Goal: Task Accomplishment & Management: Manage account settings

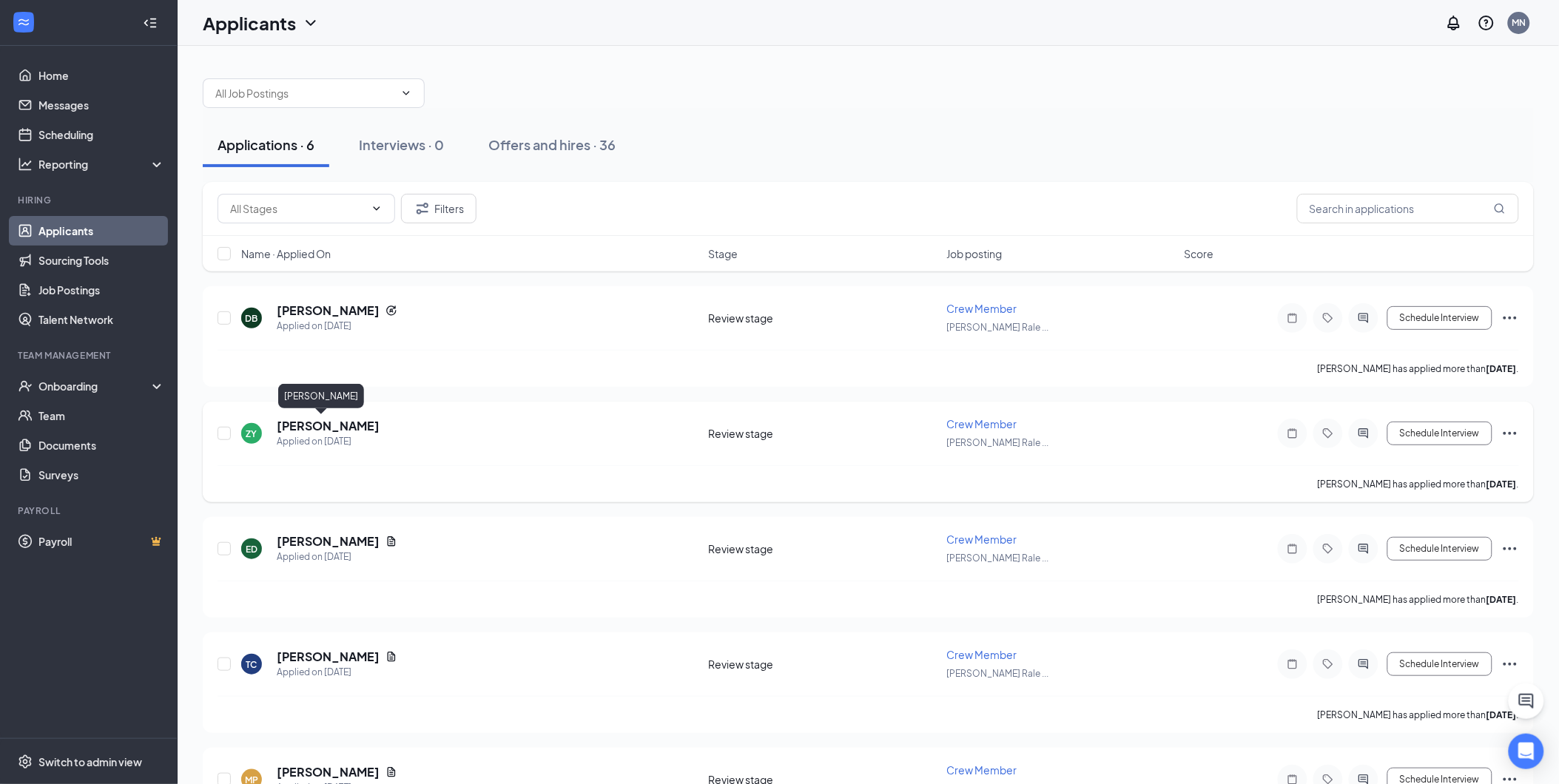
click at [326, 427] on h5 "[PERSON_NAME]" at bounding box center [328, 426] width 103 height 16
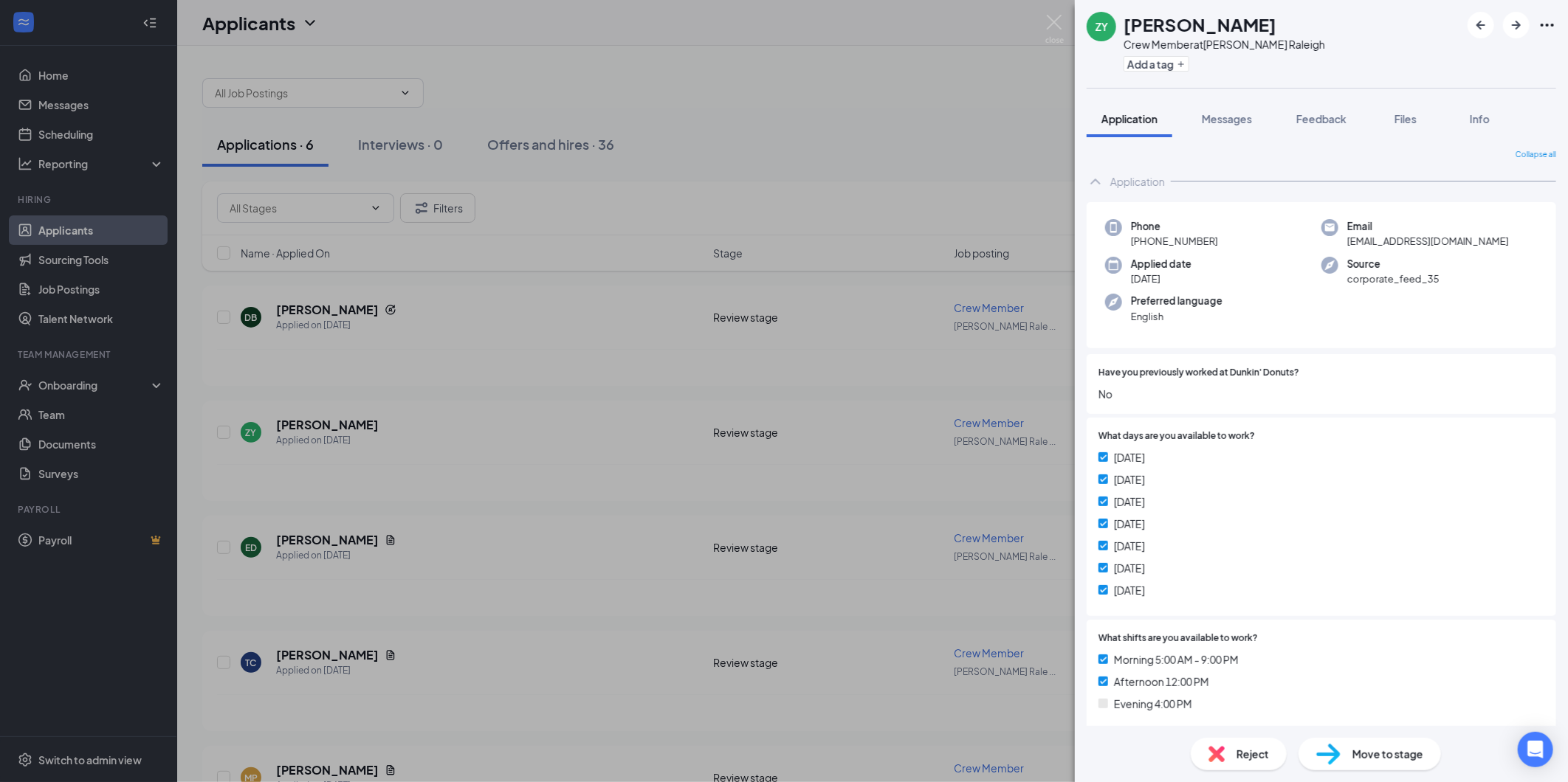
click at [559, 269] on div "ZY Zion Young Crew Member at [PERSON_NAME][GEOGRAPHIC_DATA] Add a tag Applicati…" at bounding box center [784, 391] width 1568 height 782
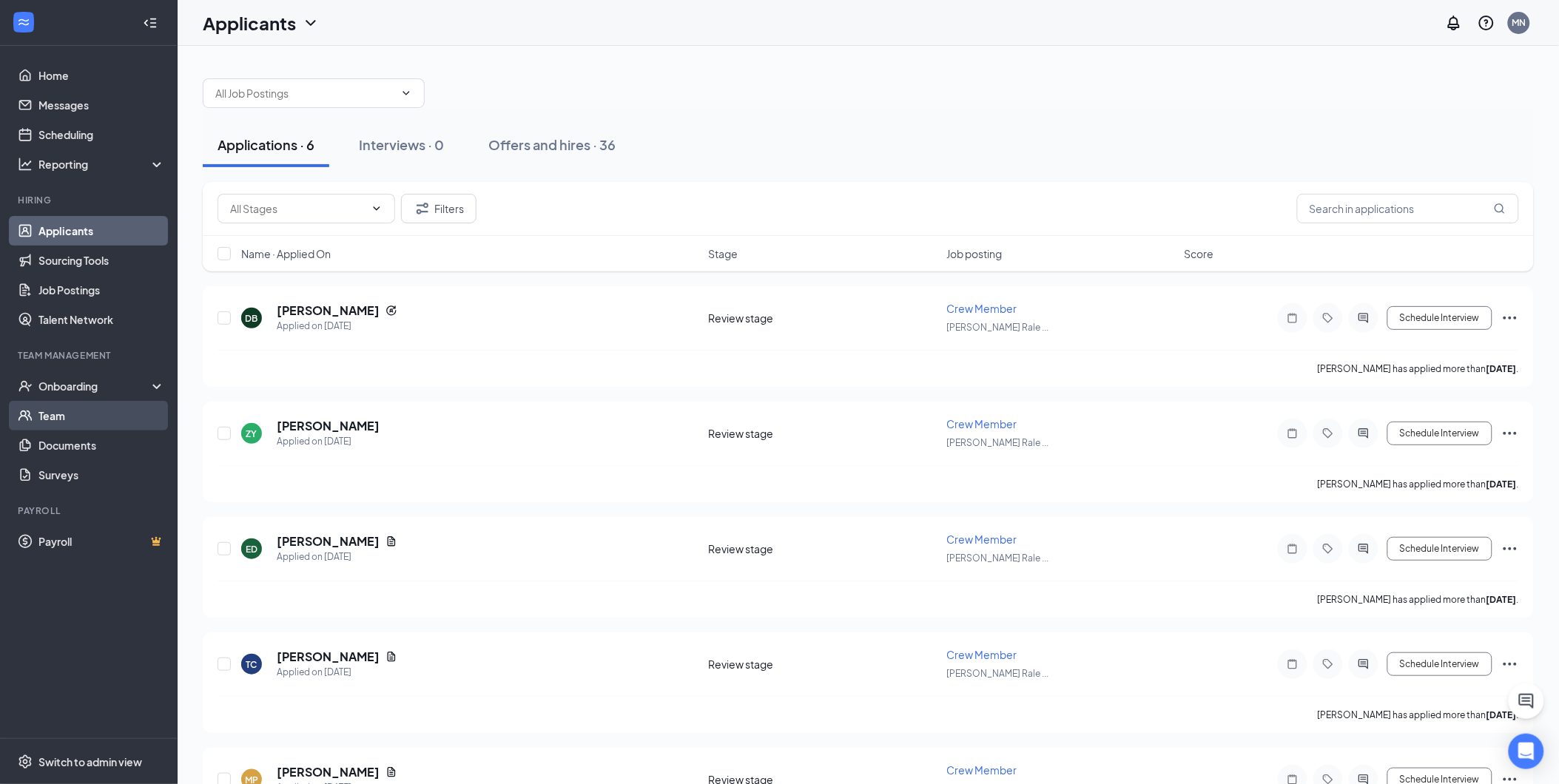
click at [70, 417] on link "Team" at bounding box center [102, 415] width 127 height 30
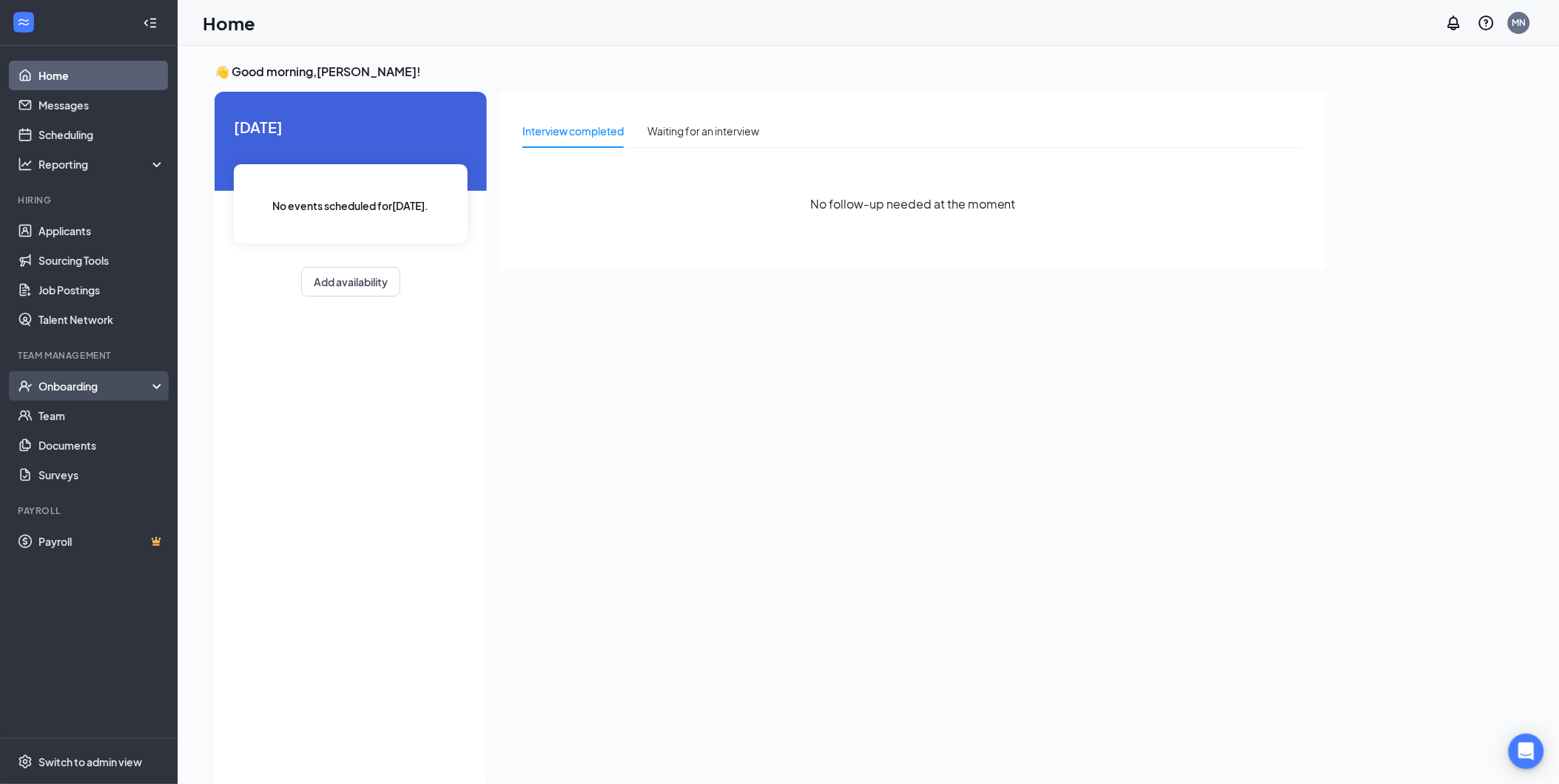
click at [81, 388] on div "Onboarding" at bounding box center [95, 386] width 114 height 15
click at [64, 420] on link "Team" at bounding box center [102, 415] width 127 height 30
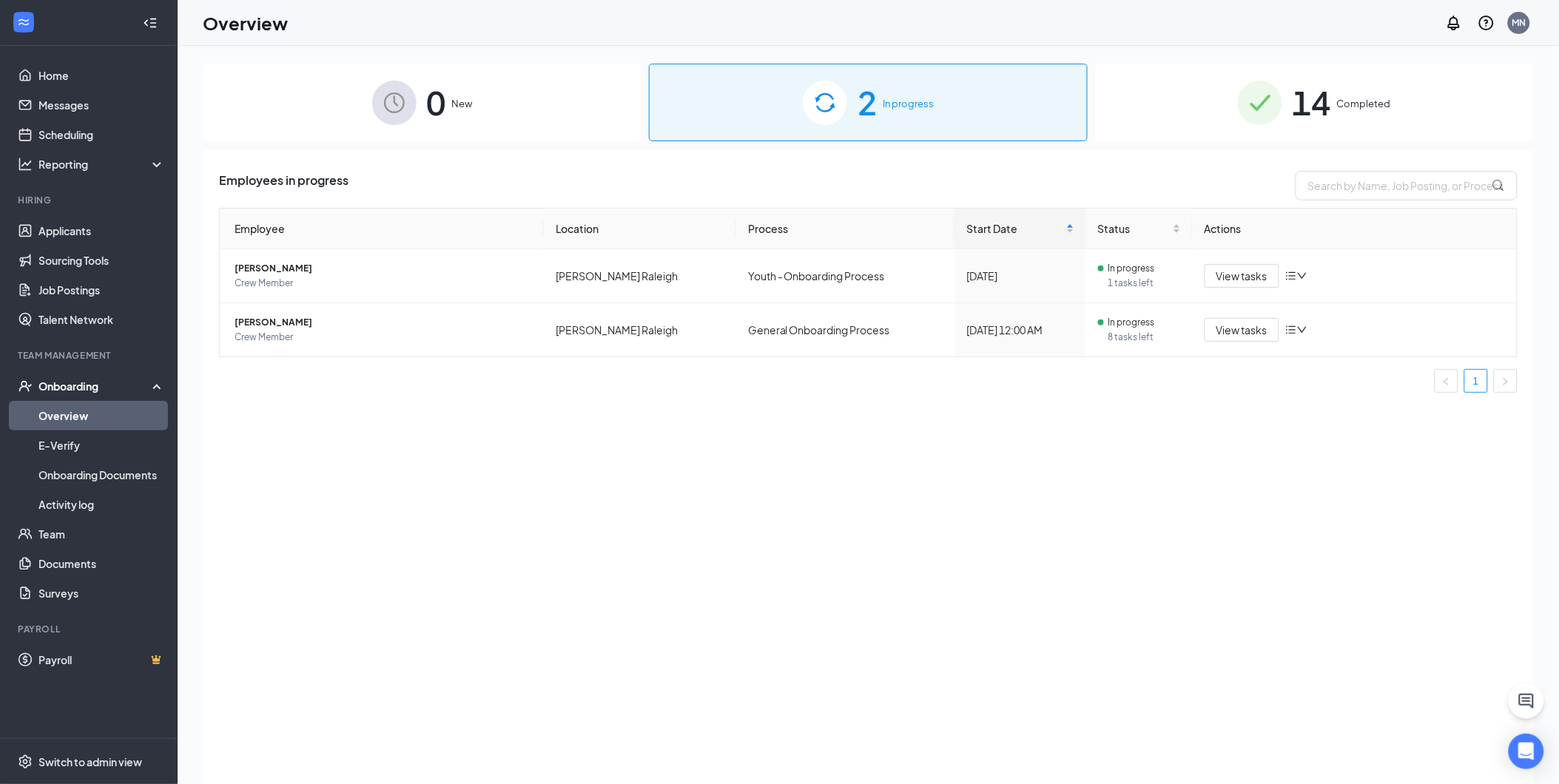
click at [1347, 126] on div "14 Completed" at bounding box center [1314, 102] width 439 height 78
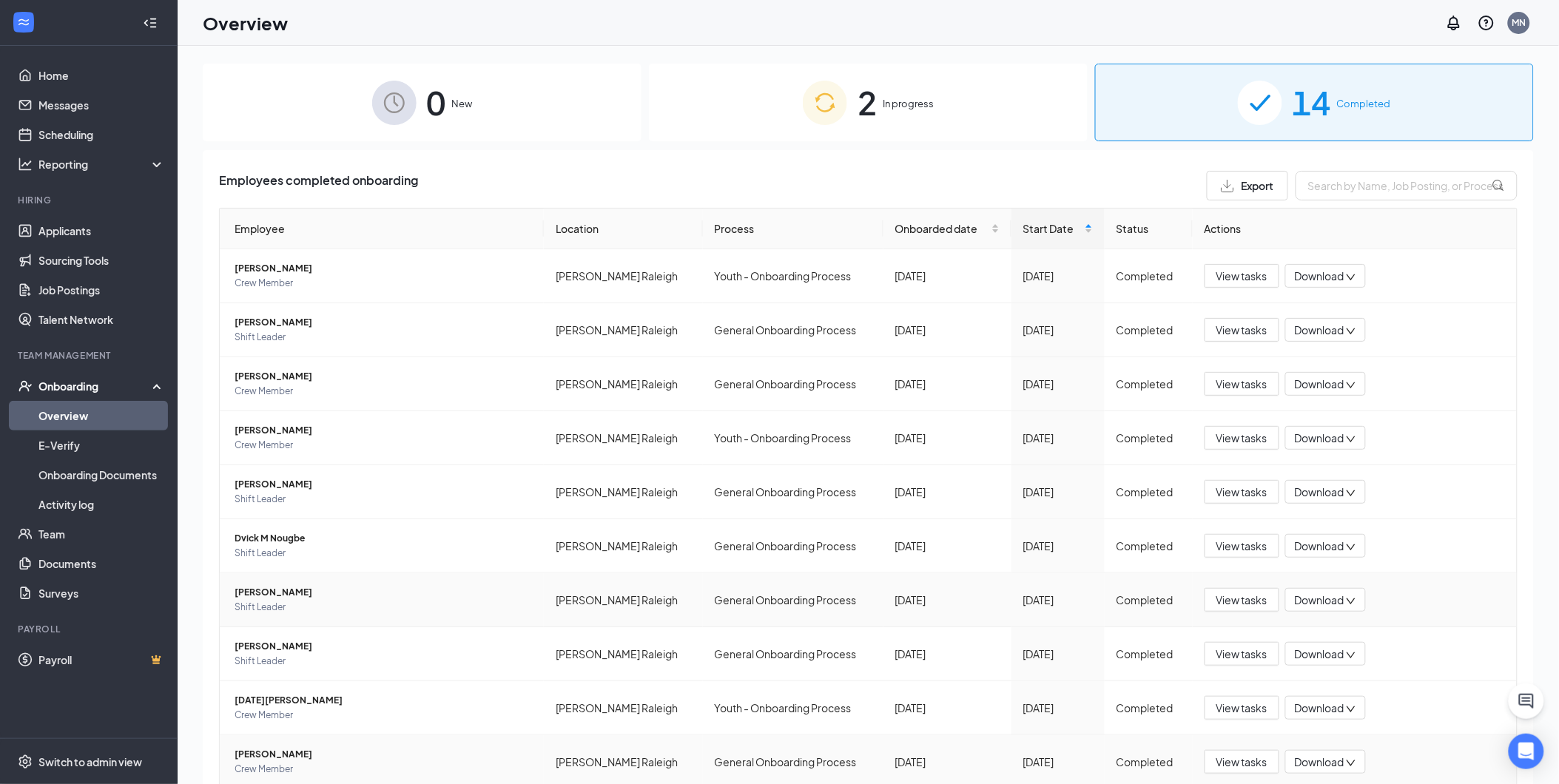
scroll to position [56, 0]
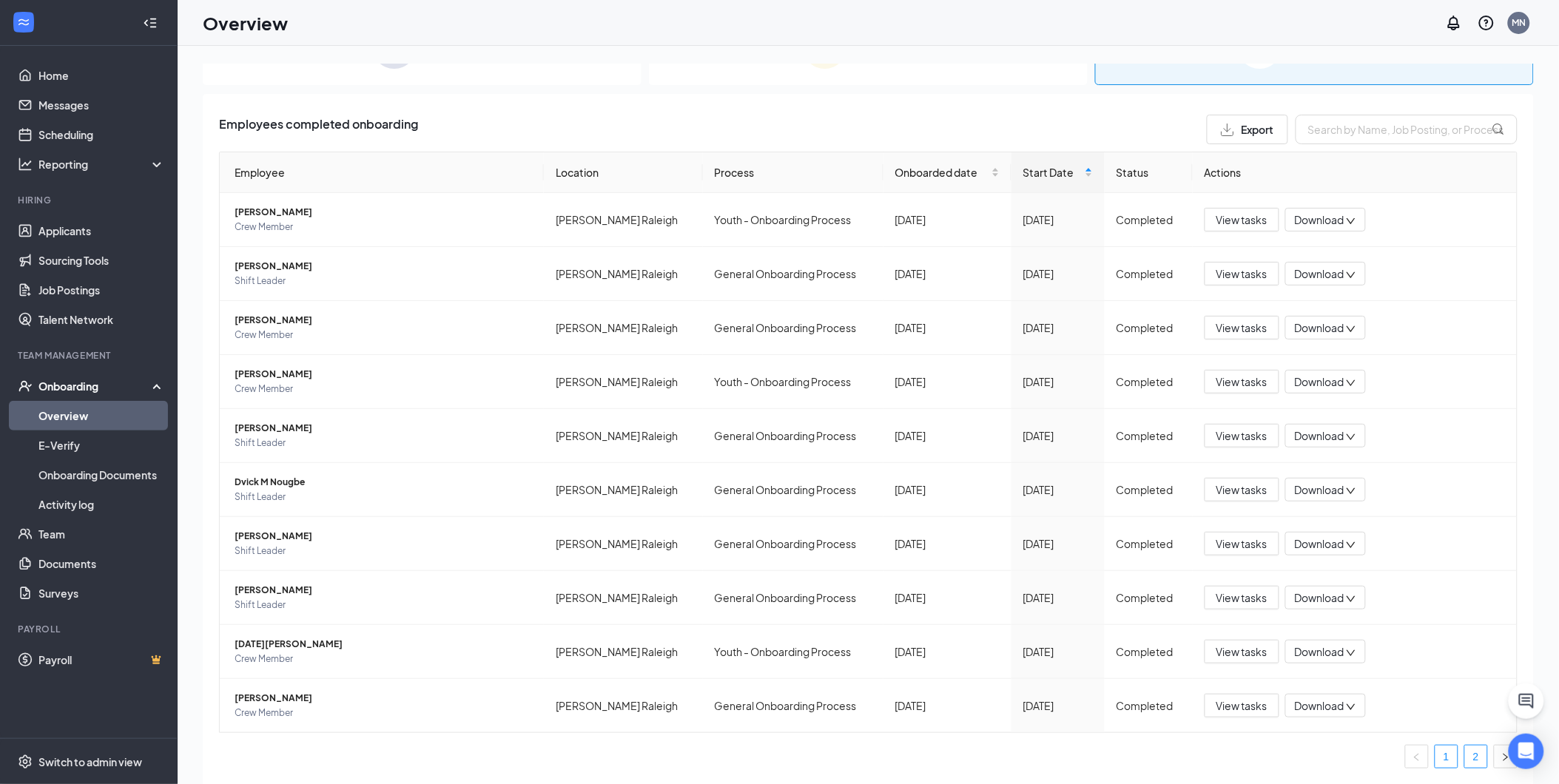
click at [1470, 766] on link "2" at bounding box center [1476, 757] width 22 height 22
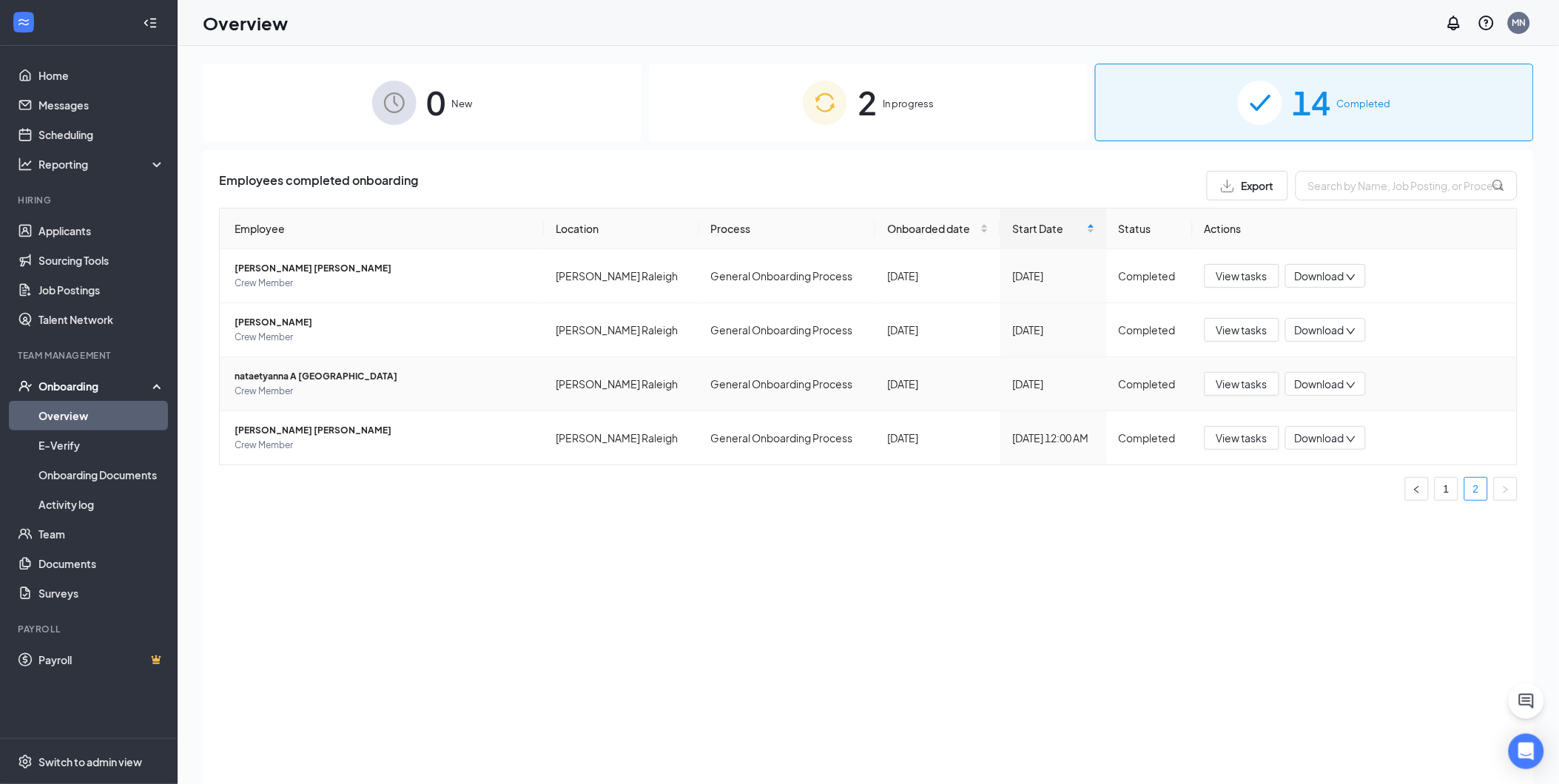
click at [260, 379] on span "nataetyanna A [GEOGRAPHIC_DATA]" at bounding box center [383, 376] width 298 height 15
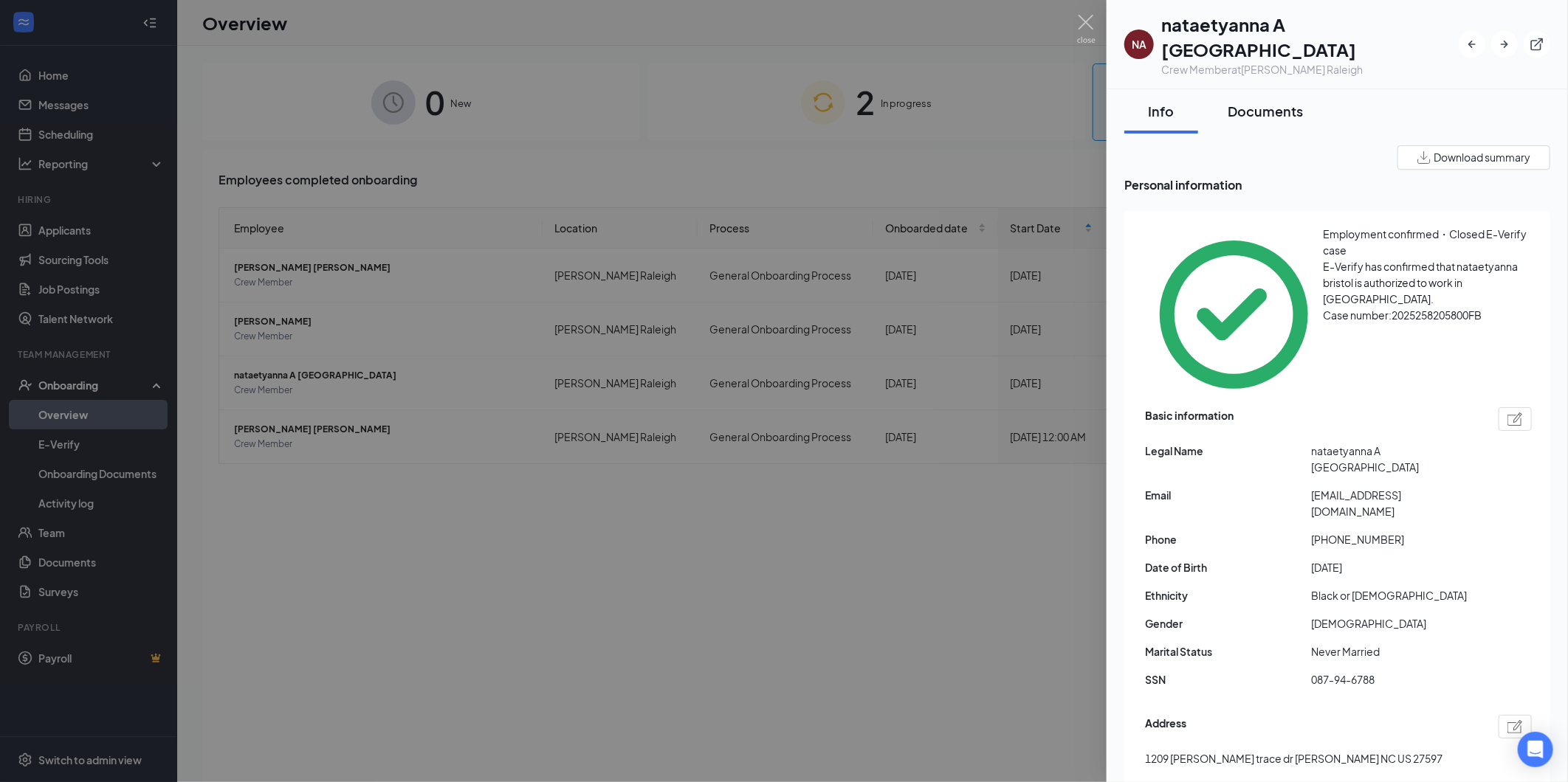
click at [1289, 102] on div "Documents" at bounding box center [1265, 111] width 76 height 18
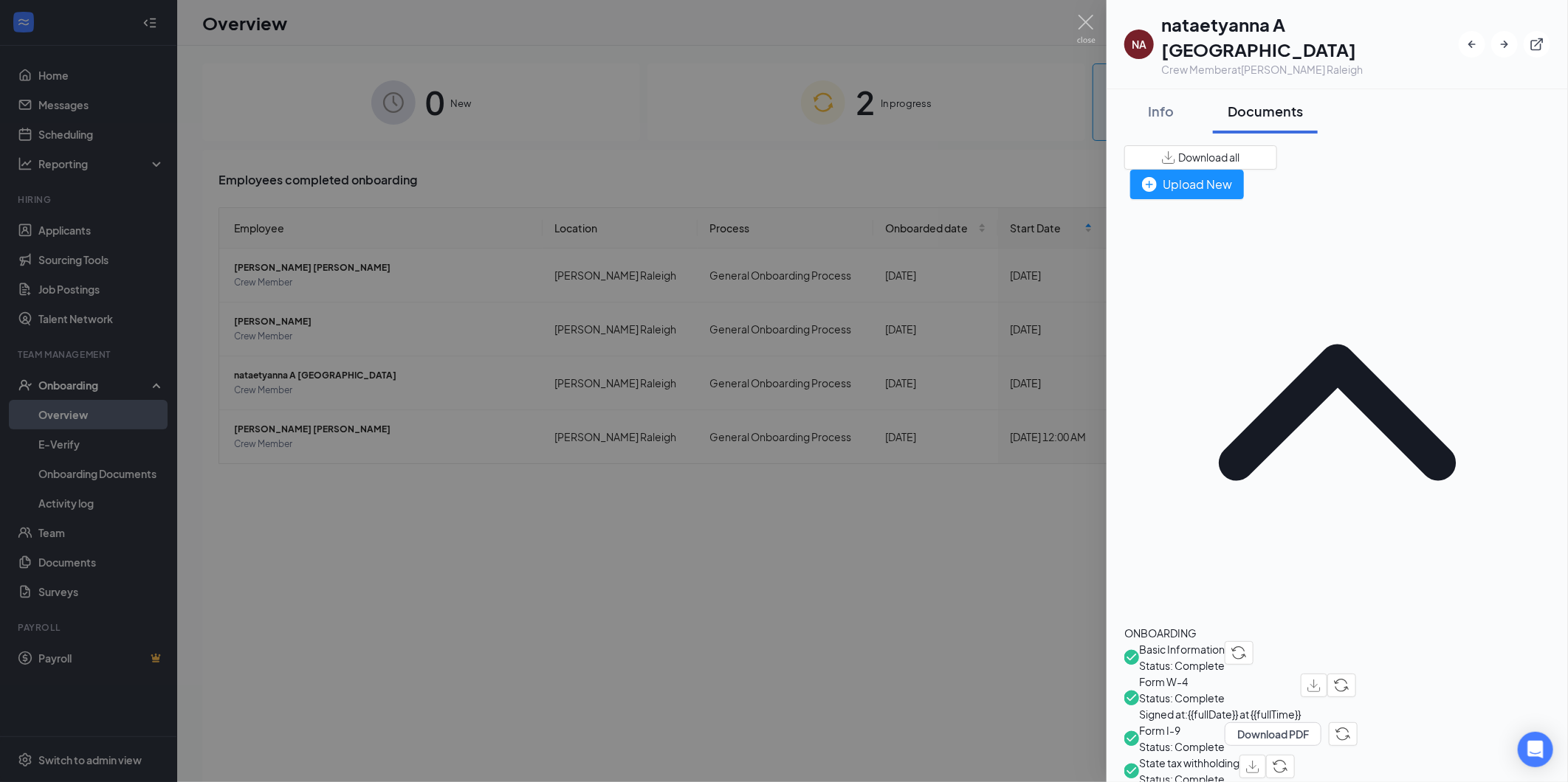
click at [1150, 102] on div "Info" at bounding box center [1161, 111] width 45 height 18
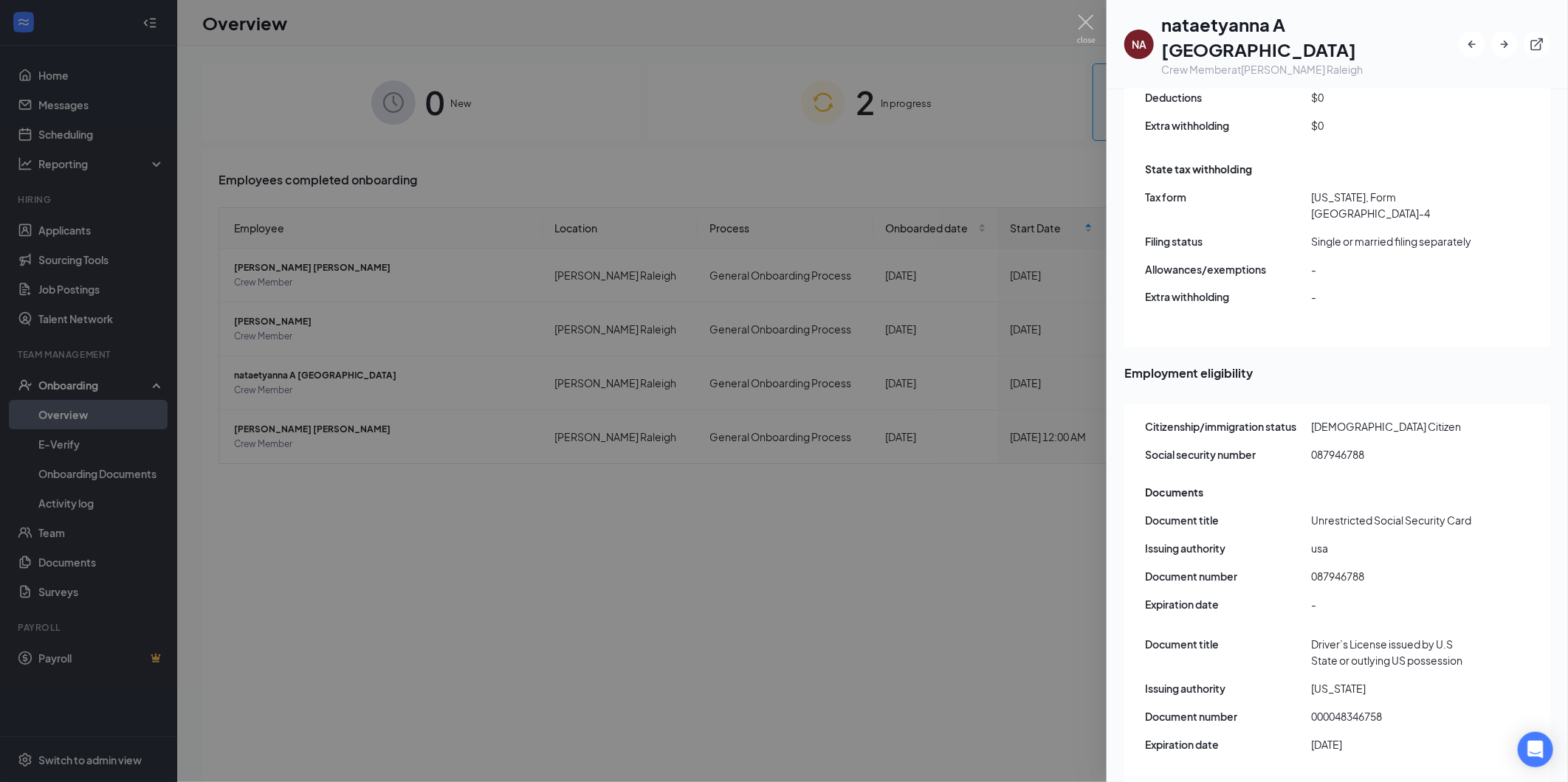
scroll to position [1596, 0]
